Goal: Complete application form: Complete application form

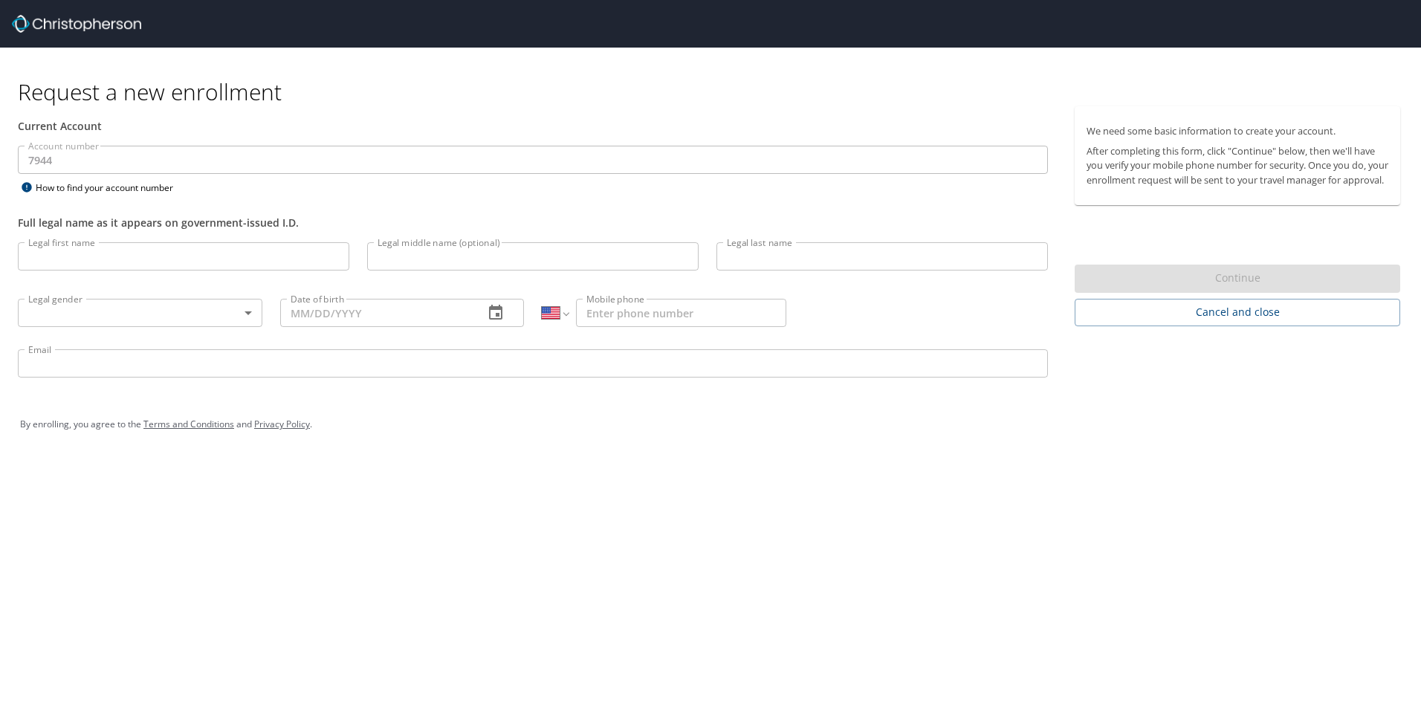
select select "US"
click at [187, 260] on input "Legal first name" at bounding box center [184, 256] width 332 height 28
click at [150, 251] on input "Legal first name" at bounding box center [184, 256] width 332 height 28
type input "[PERSON_NAME]"
type input "Price"
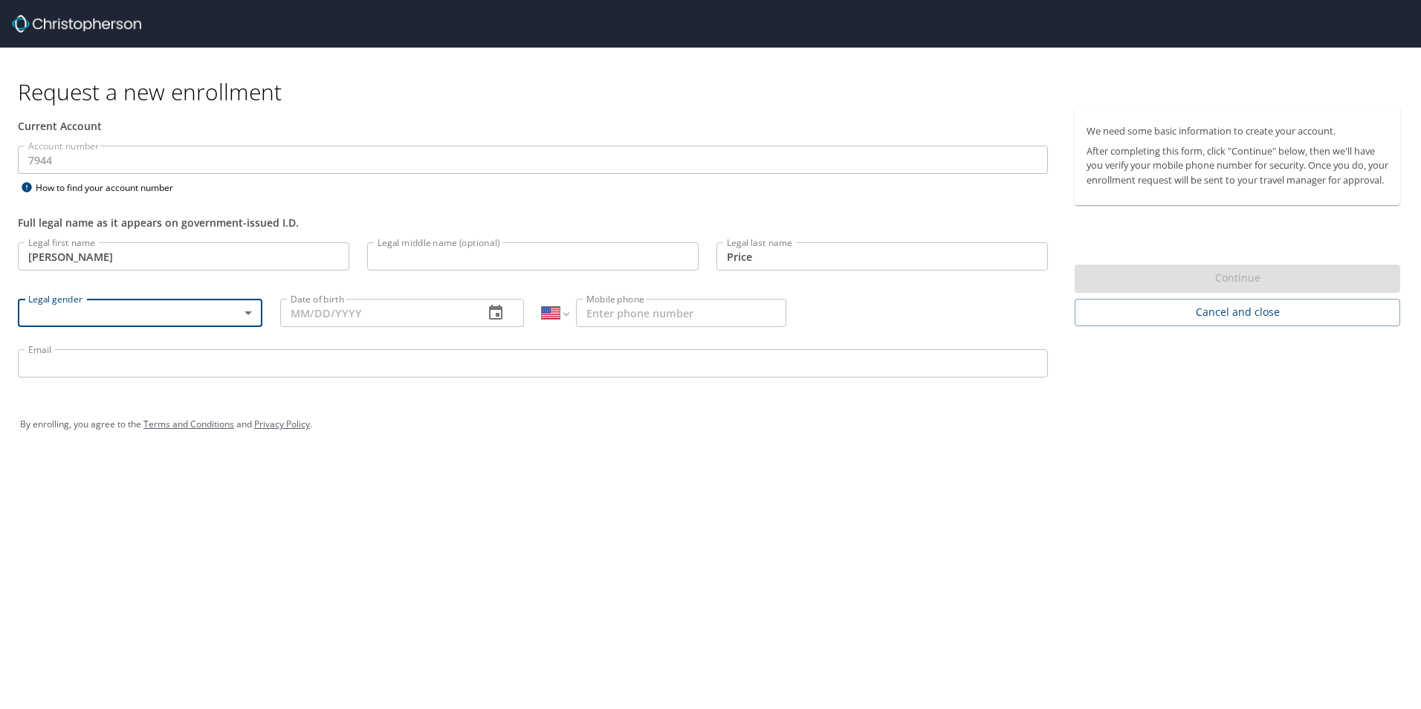
click at [250, 305] on body "Request a new enrollment Current Account Account number 7944 Account number How…" at bounding box center [710, 354] width 1421 height 709
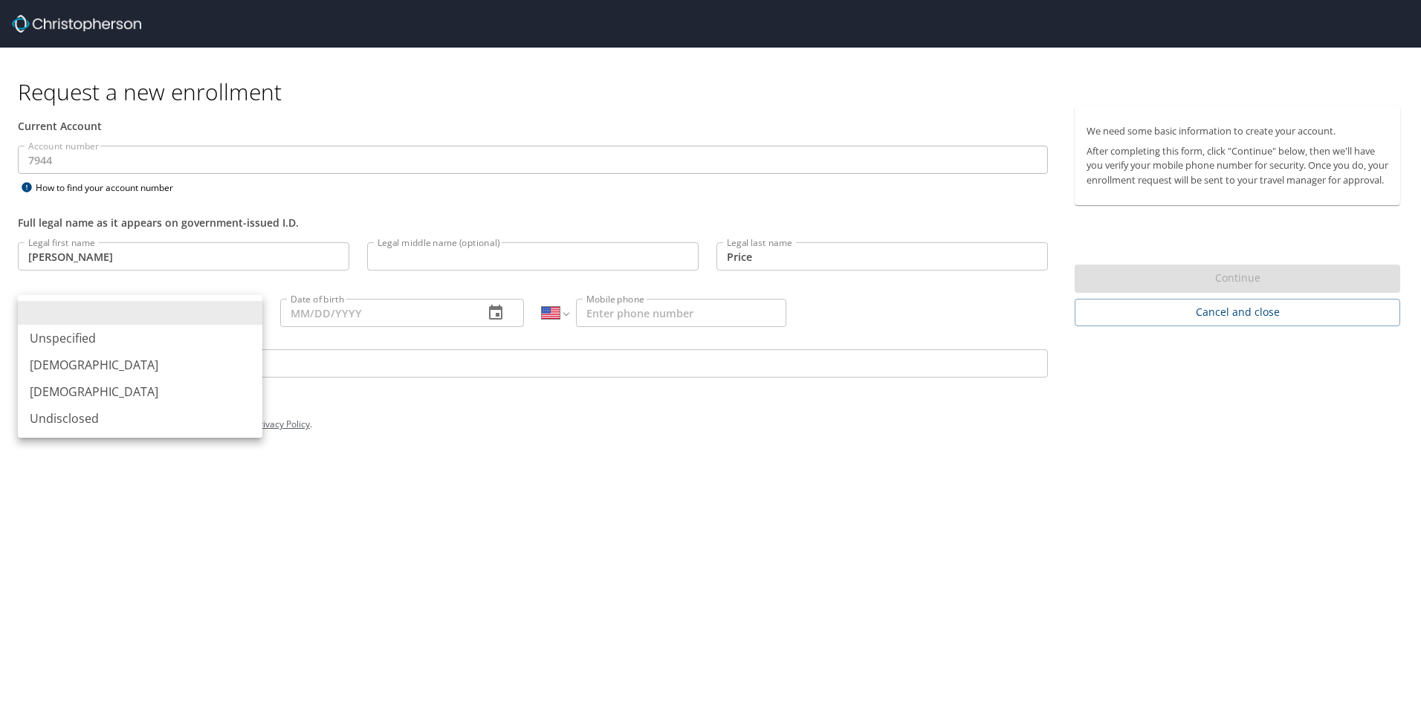
click at [181, 366] on li "[DEMOGRAPHIC_DATA]" at bounding box center [140, 365] width 245 height 27
type input "[DEMOGRAPHIC_DATA]"
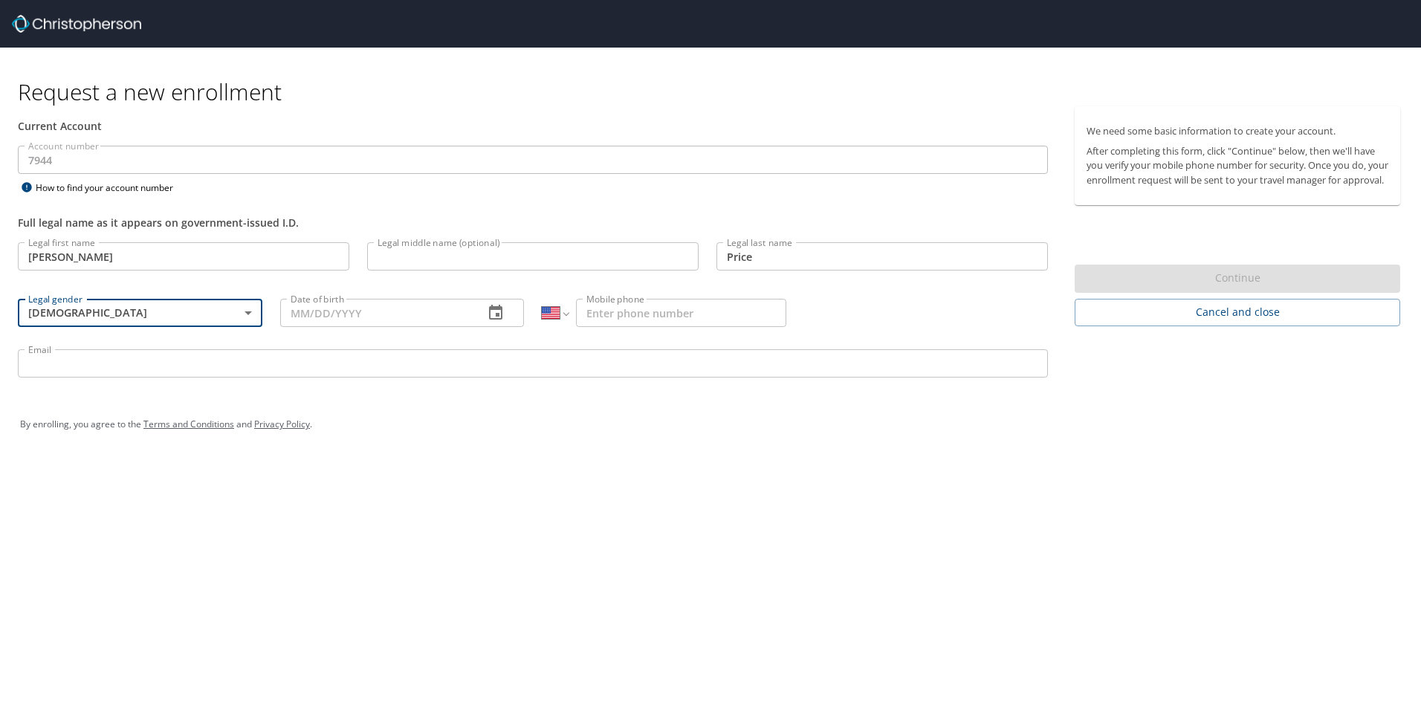
click at [406, 313] on input "Date of birth" at bounding box center [376, 313] width 193 height 28
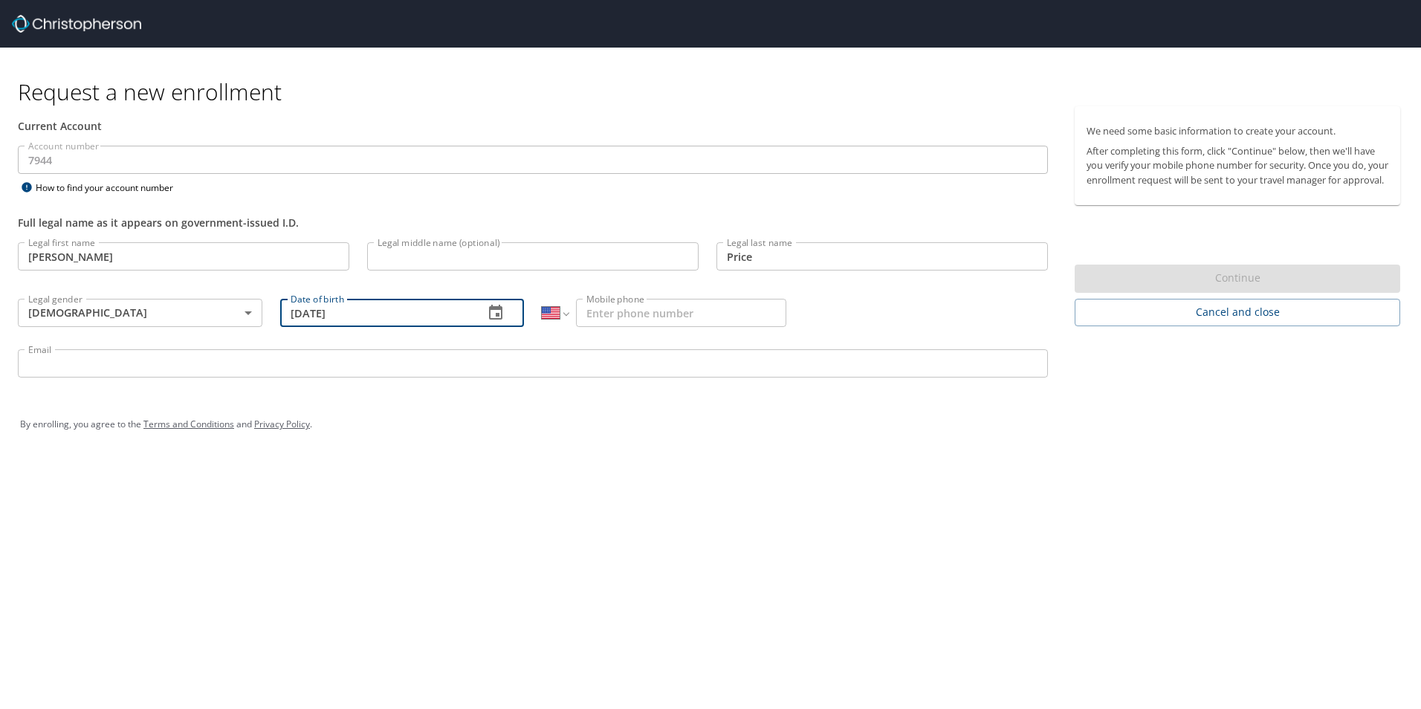
type input "[DATE]"
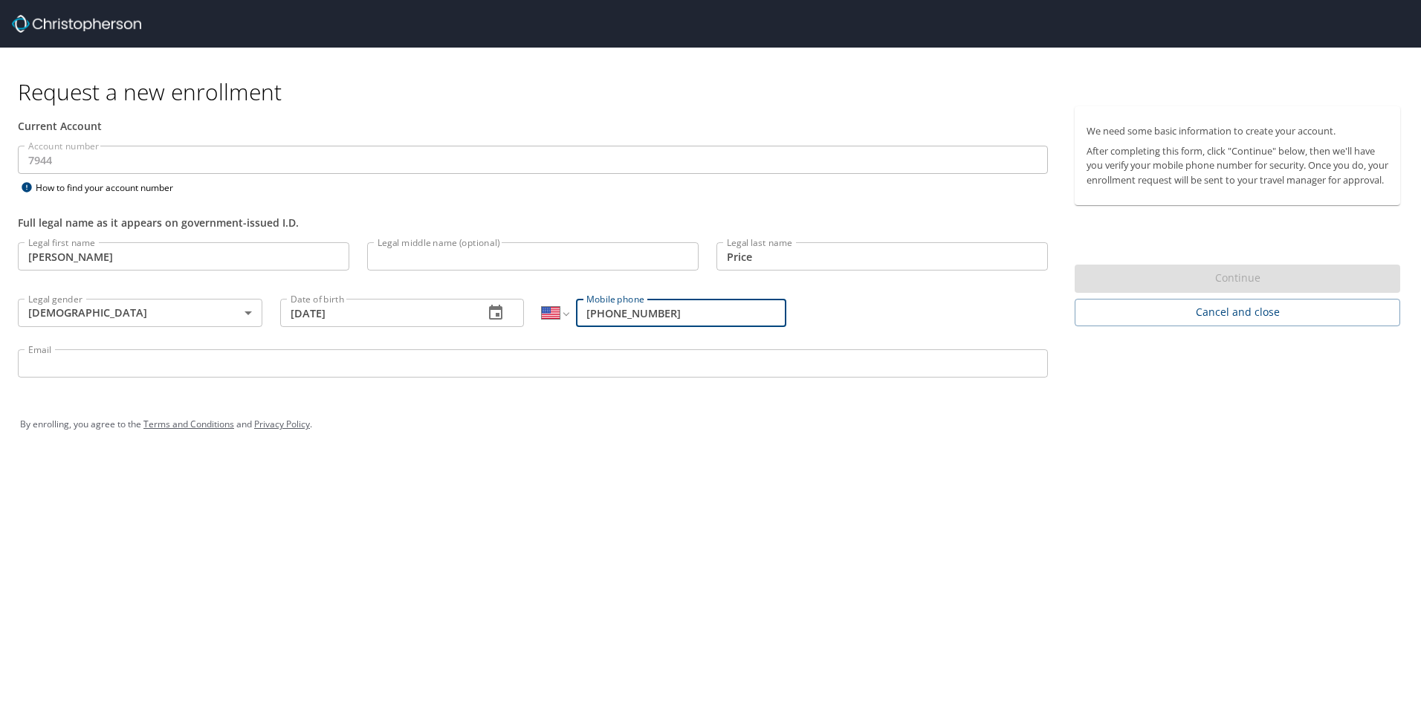
type input "[PHONE_NUMBER]"
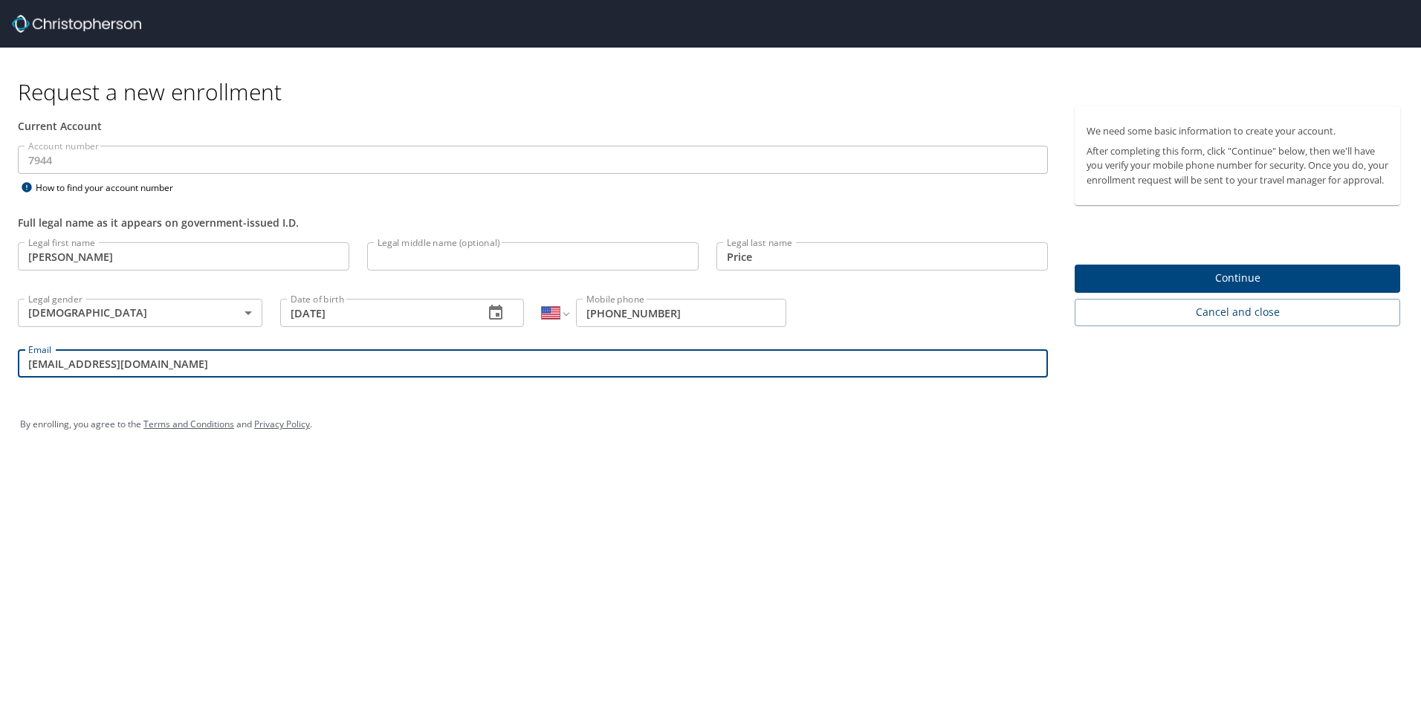
type input "[EMAIL_ADDRESS][DOMAIN_NAME]"
click at [908, 535] on div "Request a new enrollment Current Account Account number 7944 Account number How…" at bounding box center [710, 354] width 1421 height 709
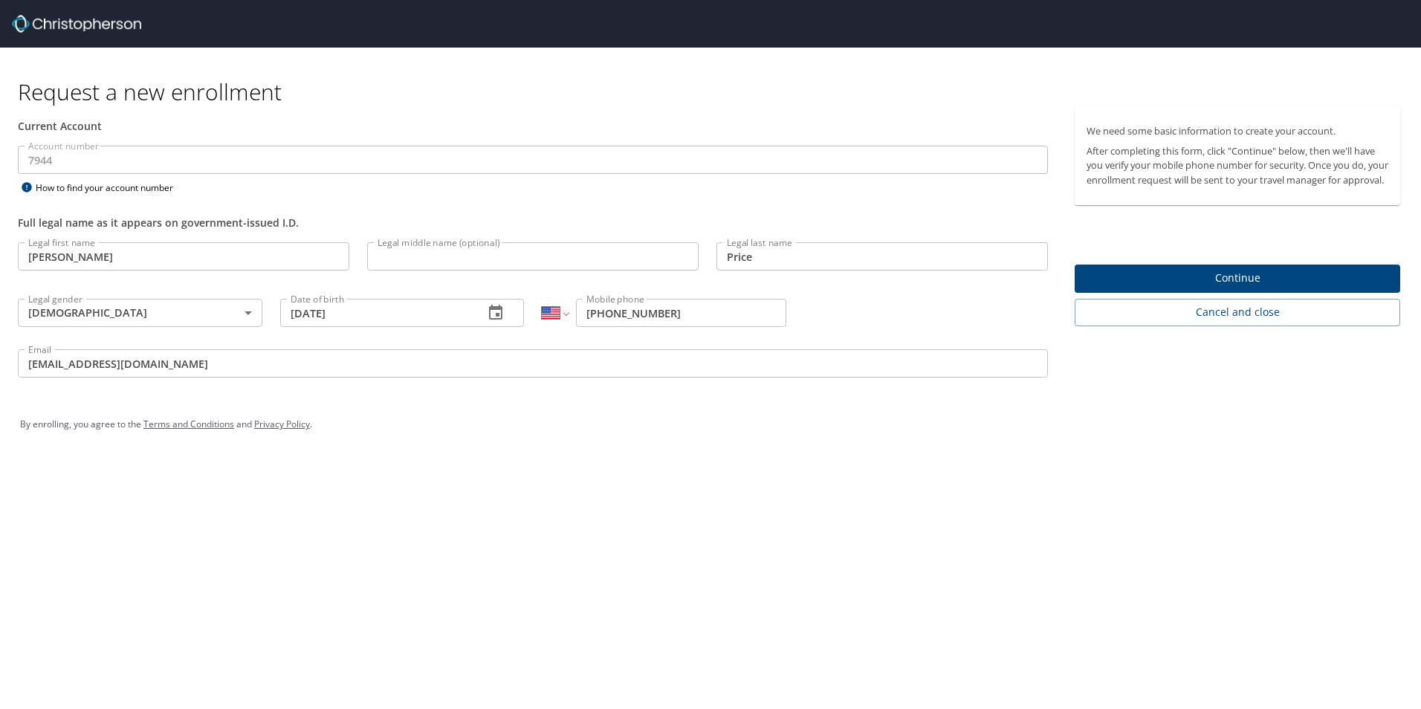
click at [1145, 288] on span "Continue" at bounding box center [1238, 278] width 302 height 19
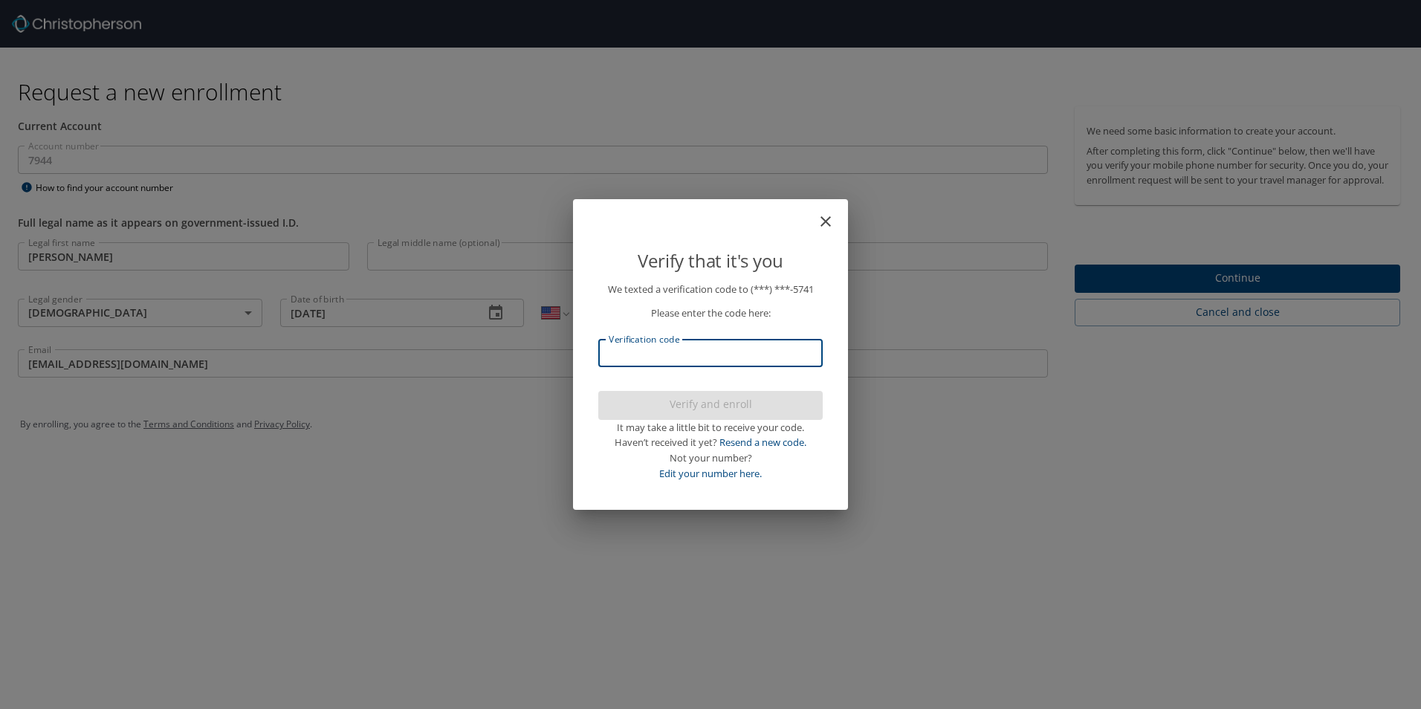
click at [768, 355] on input "Verification code" at bounding box center [710, 353] width 225 height 28
type input "881231"
click at [730, 414] on button "Verify and enroll" at bounding box center [710, 405] width 225 height 29
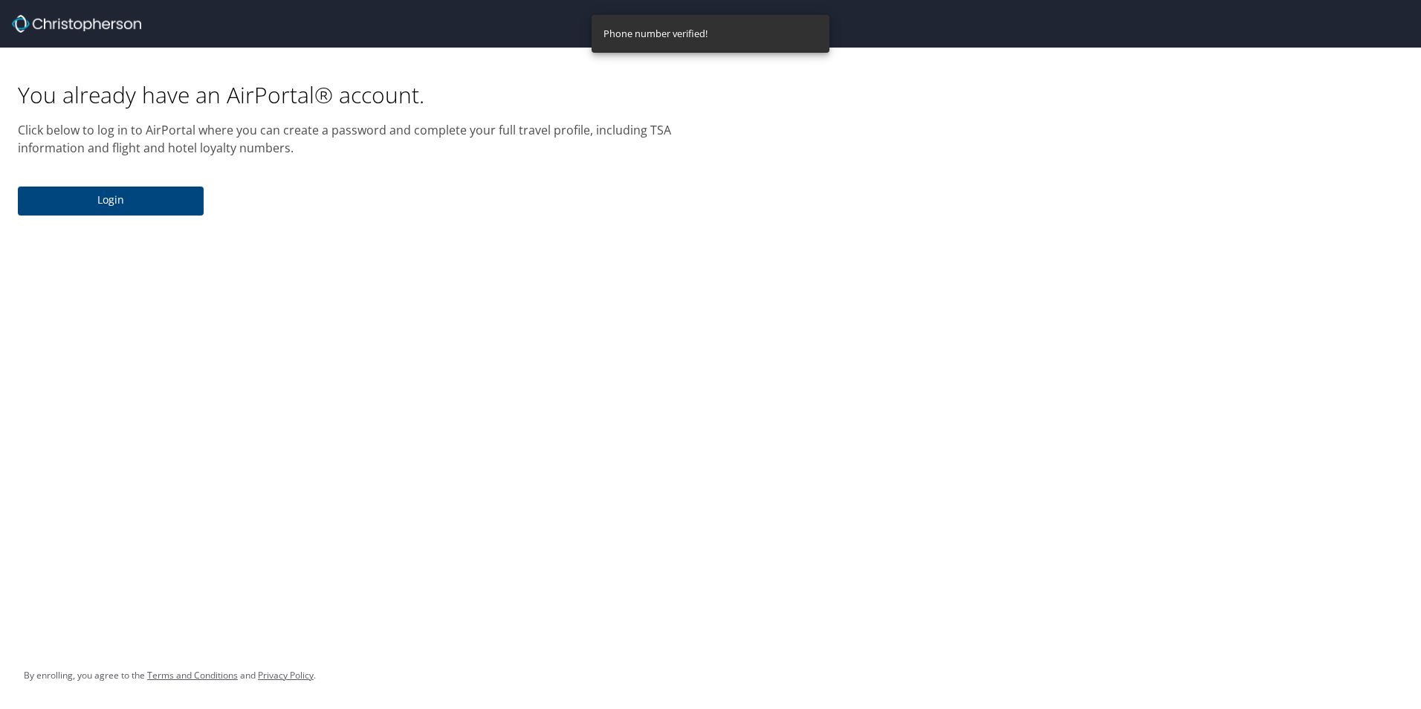
click at [175, 196] on span "Login" at bounding box center [111, 200] width 162 height 19
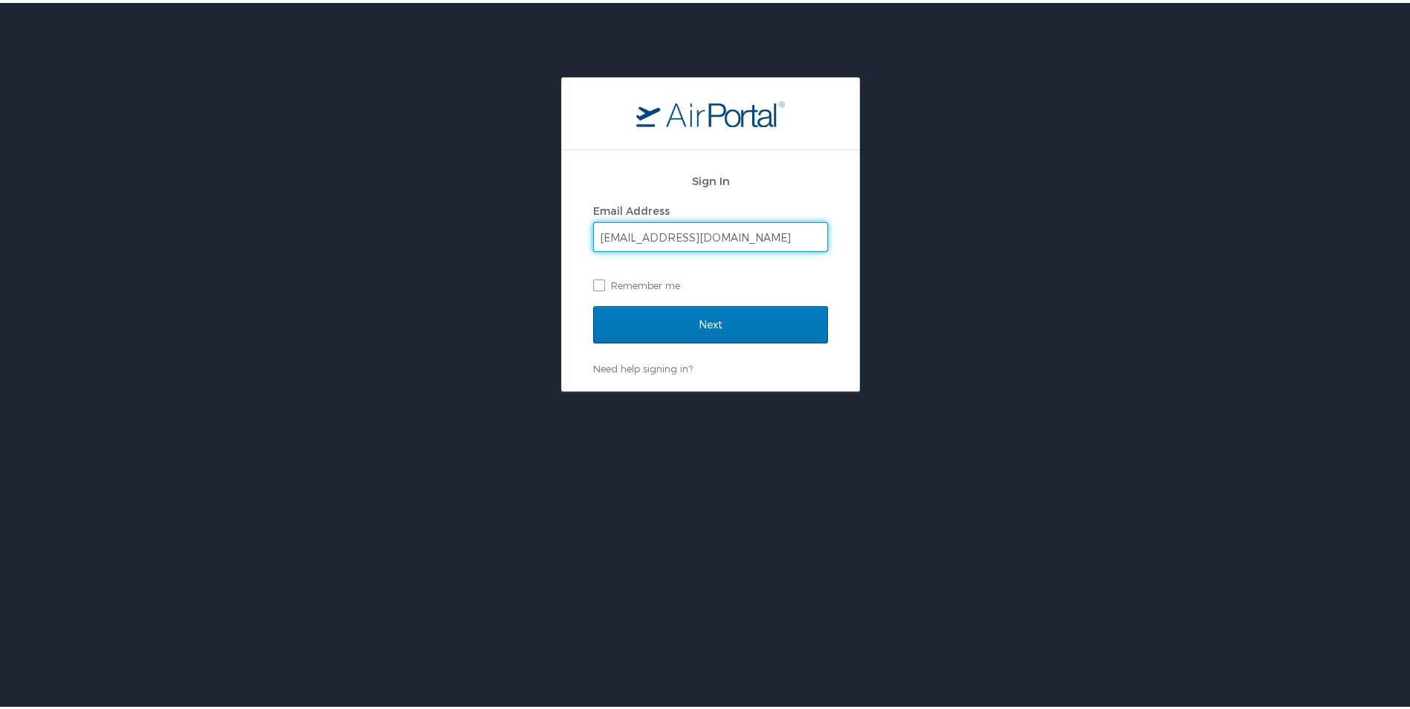
type input "[EMAIL_ADDRESS][DOMAIN_NAME]"
click at [542, 197] on div "Sign In Email Address [EMAIL_ADDRESS][DOMAIN_NAME] Remember me Next Need help s…" at bounding box center [710, 231] width 1421 height 314
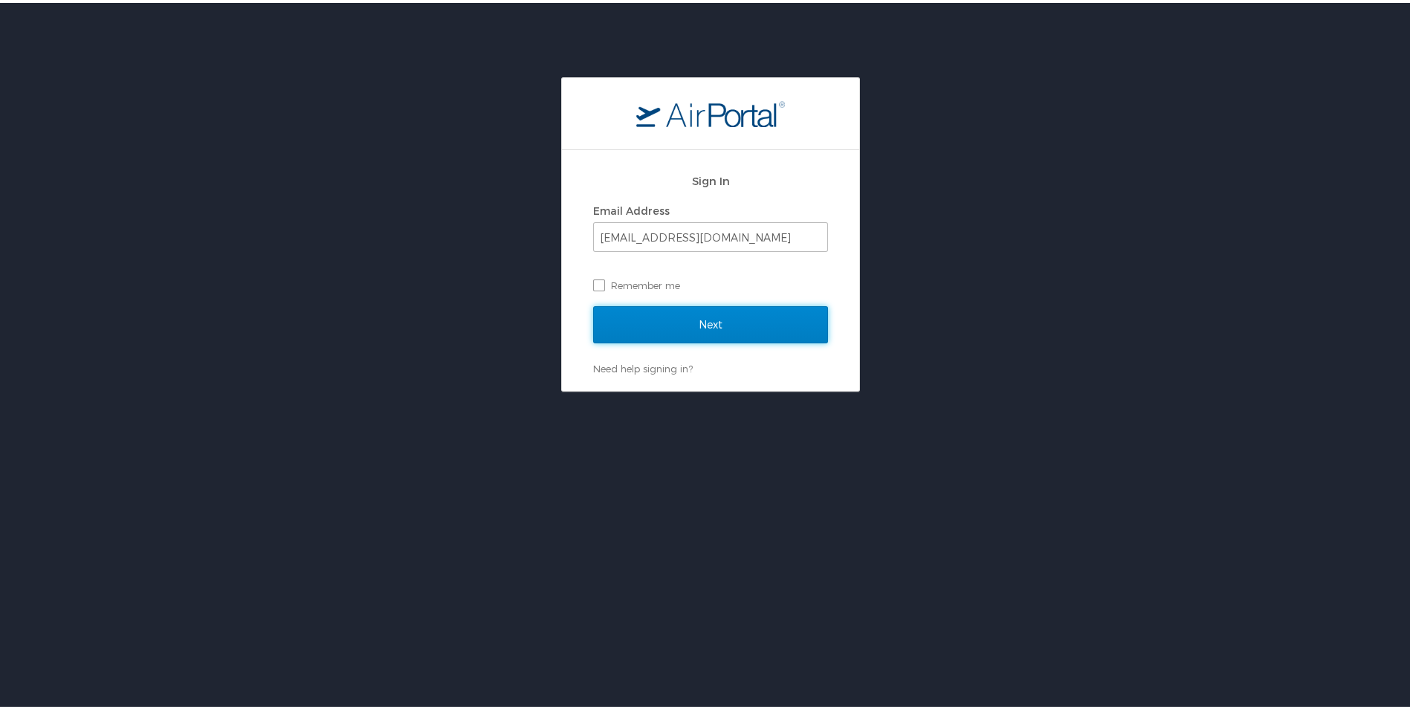
click at [669, 307] on input "Next" at bounding box center [710, 321] width 235 height 37
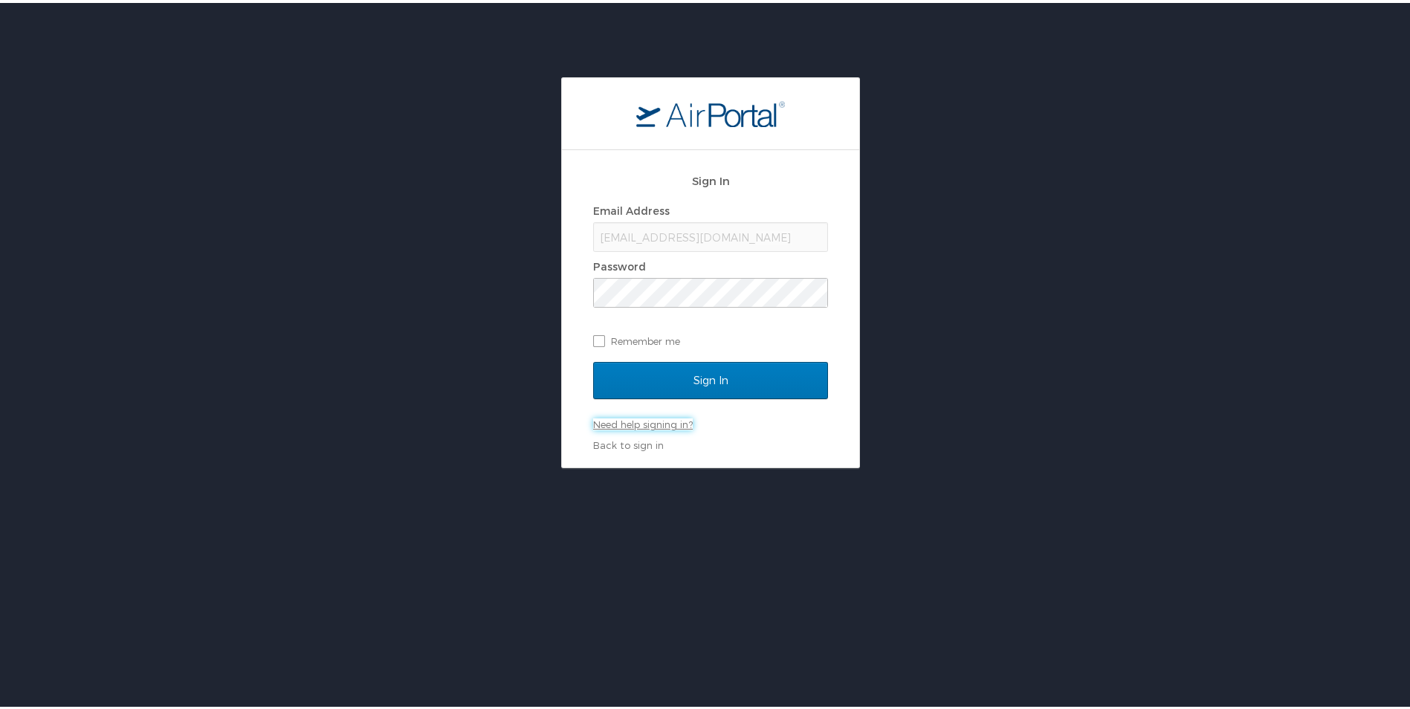
click at [642, 419] on link "Need help signing in?" at bounding box center [643, 422] width 100 height 12
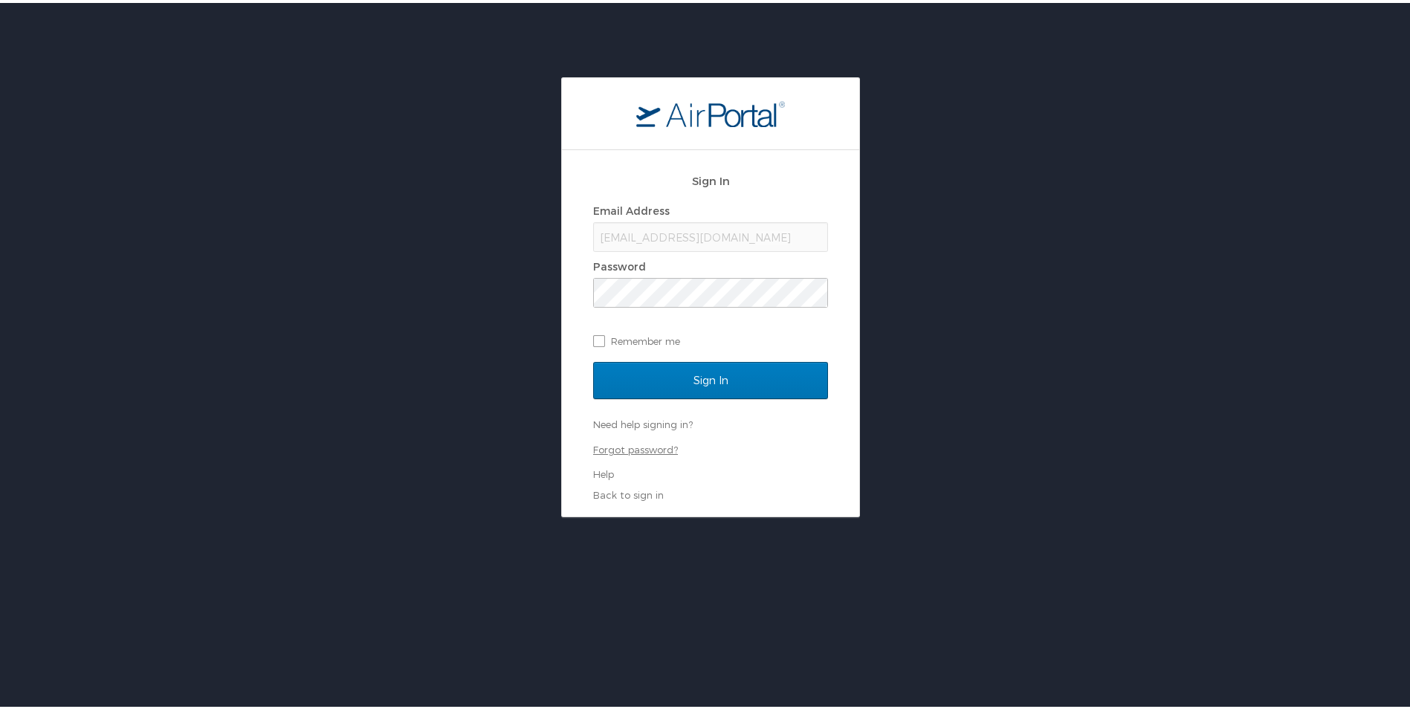
click at [645, 450] on link "Forgot password?" at bounding box center [635, 447] width 85 height 12
